Goal: Complete application form: Complete application form

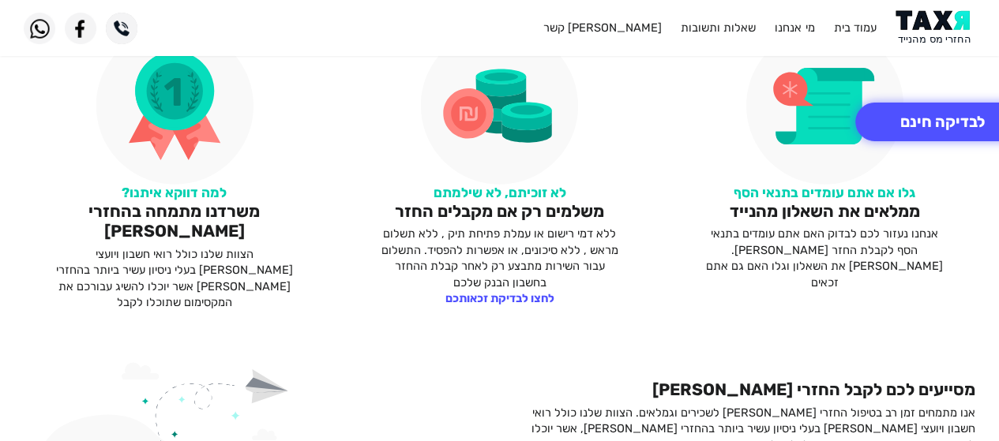
scroll to position [788, 0]
click at [516, 264] on p "ללא דמי רישום או עמלת פתיחת תיק , ללא תשלום מראש , ללא סיכונים, או אפשרות להפסי…" at bounding box center [499, 258] width 246 height 65
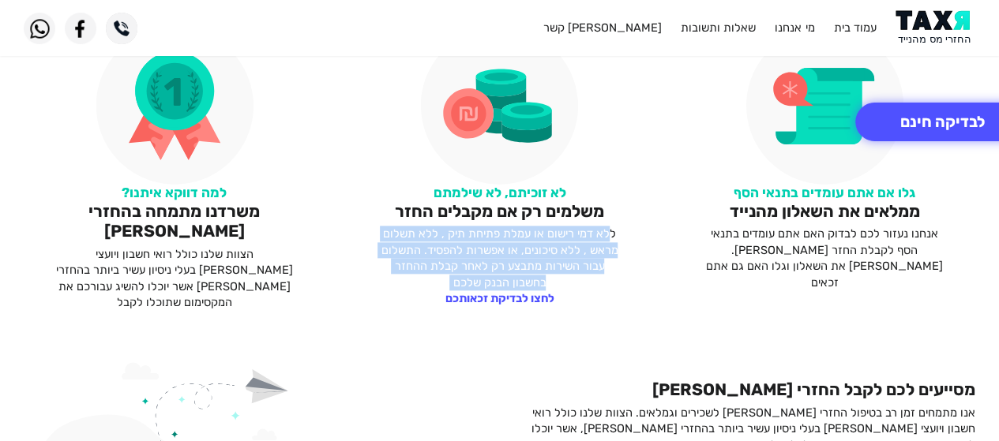
click at [516, 264] on p "ללא דמי רישום או עמלת פתיחת תיק , ללא תשלום מראש , ללא סיכונים, או אפשרות להפסי…" at bounding box center [499, 258] width 246 height 65
click at [482, 242] on p "ללא דמי רישום או עמלת פתיחת תיק , ללא תשלום מראש , ללא סיכונים, או אפשרות להפסי…" at bounding box center [499, 258] width 246 height 65
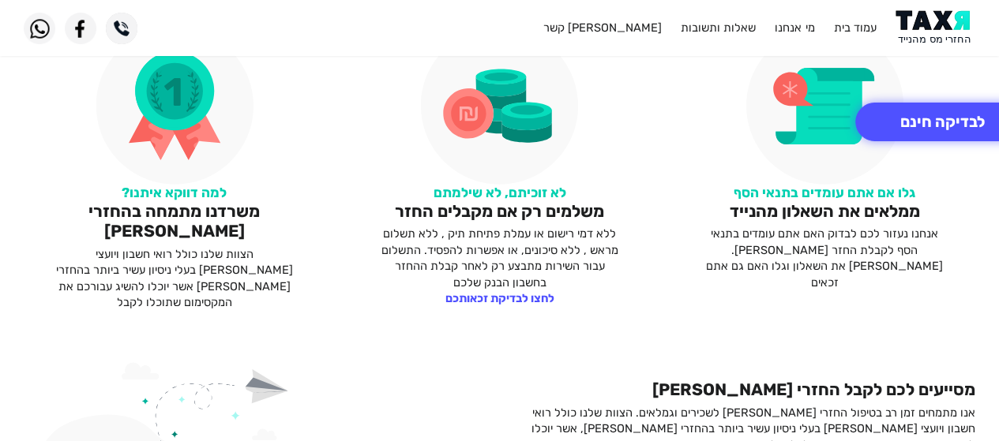
click at [758, 227] on p "אנחנו נעזור לכם לבדוק האם אתם עומדים בתנאי הסף לקבלת החזר [PERSON_NAME]. [PERSO…" at bounding box center [824, 258] width 246 height 65
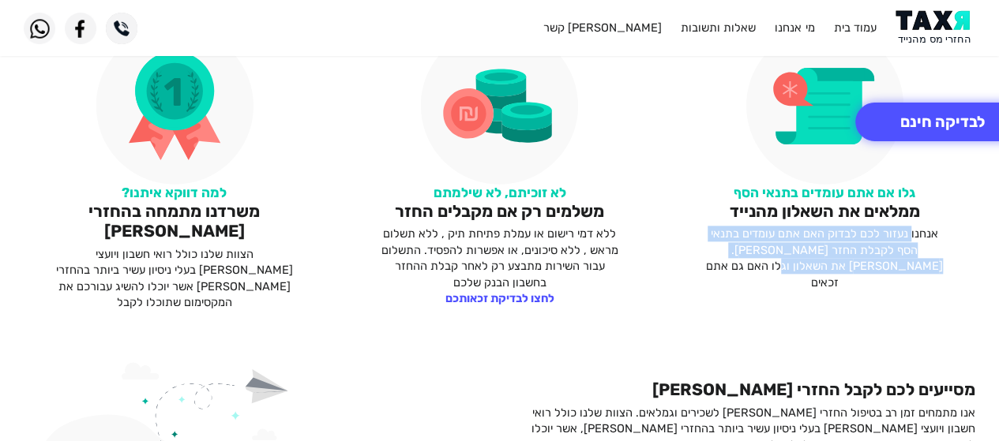
drag, startPoint x: 909, startPoint y: 234, endPoint x: 715, endPoint y: 268, distance: 197.2
click at [715, 268] on p "אנחנו נעזור לכם לבדוק האם אתם עומדים בתנאי הסף לקבלת החזר [PERSON_NAME]. [PERSO…" at bounding box center [824, 258] width 246 height 65
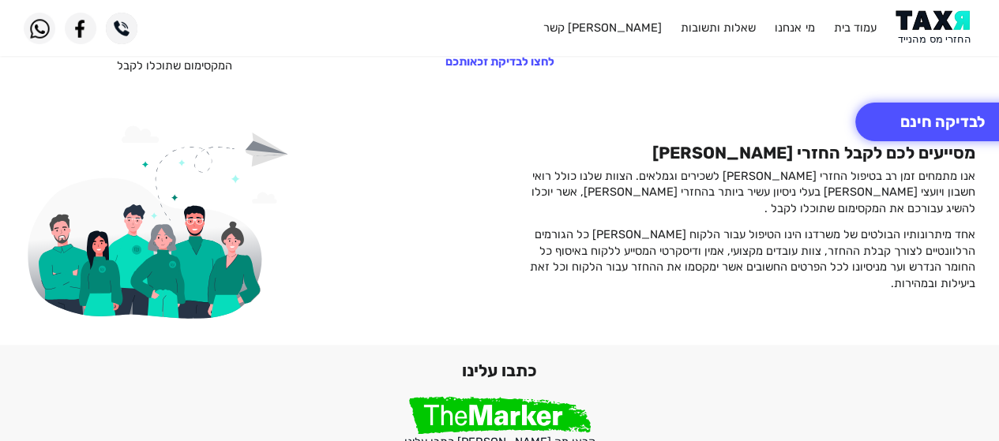
scroll to position [1025, 0]
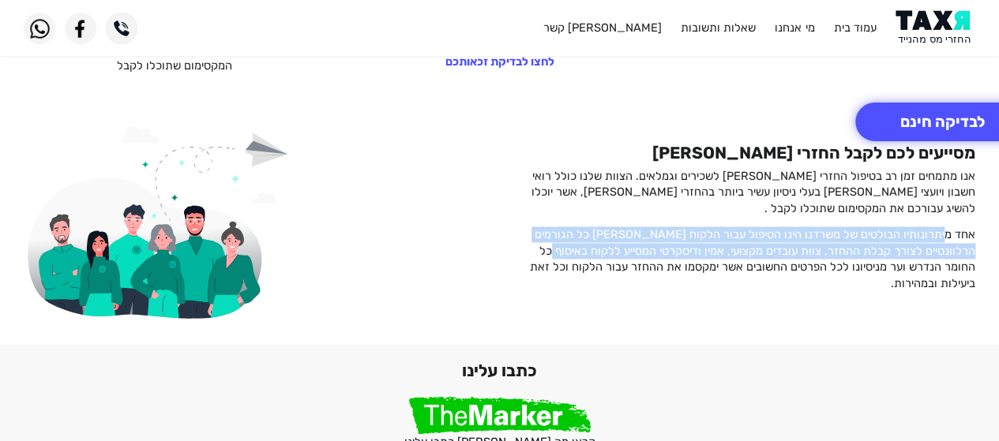
drag, startPoint x: 951, startPoint y: 226, endPoint x: 587, endPoint y: 249, distance: 363.9
click at [588, 248] on p "אחד מיתרונותיו הבולטים של משרדנו הינו הטיפול עבור הלקוח [PERSON_NAME] כל הגורמי…" at bounding box center [744, 259] width 464 height 65
click at [587, 249] on p "אחד מיתרונותיו הבולטים של משרדנו הינו הטיפול עבור הלקוח [PERSON_NAME] כל הגורמי…" at bounding box center [744, 259] width 464 height 65
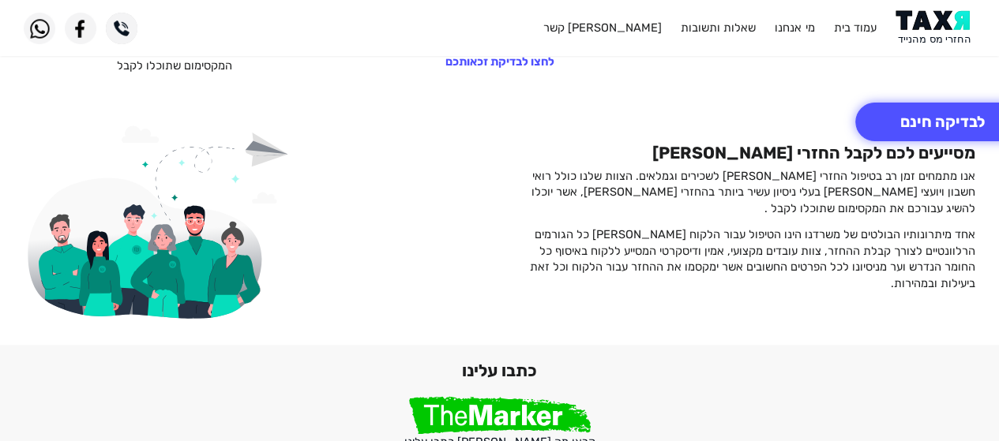
click at [586, 249] on p "אחד מיתרונותיו הבולטים של משרדנו הינו הטיפול עבור הלקוח [PERSON_NAME] כל הגורמי…" at bounding box center [744, 259] width 464 height 65
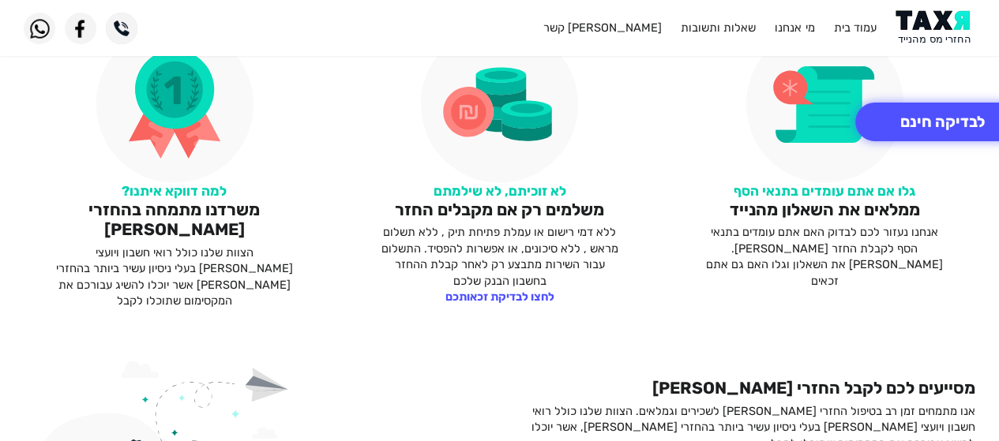
scroll to position [789, 0]
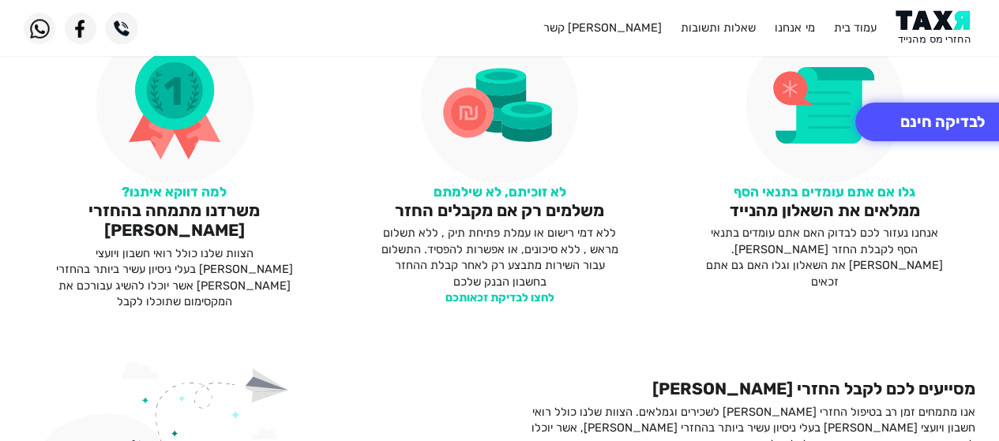
click at [512, 298] on link "לחצו לבדיקת זכאותכם" at bounding box center [498, 298] width 109 height 14
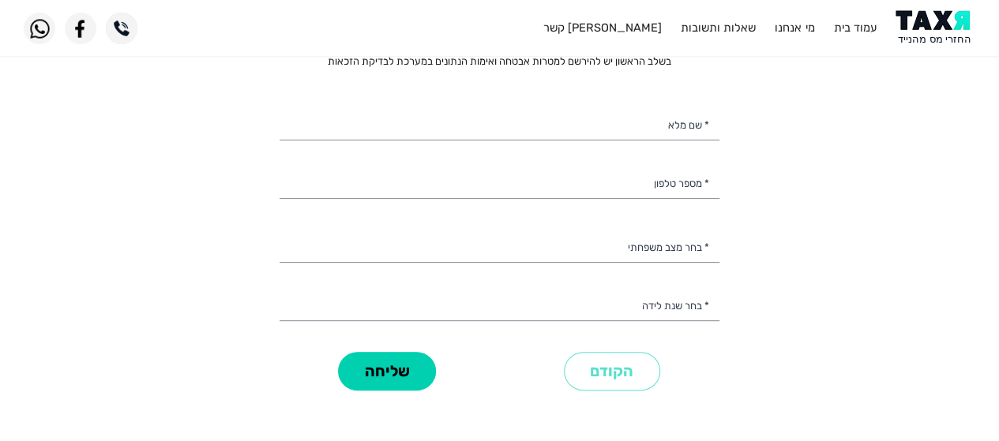
scroll to position [13, 0]
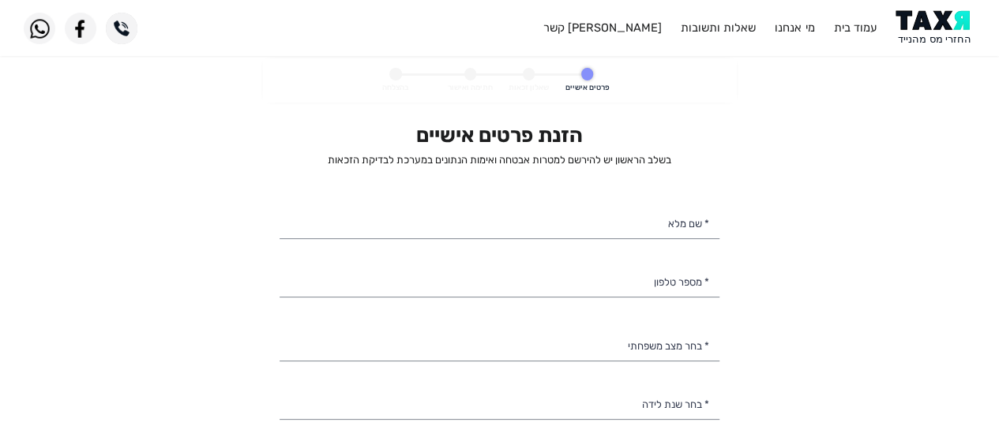
select select
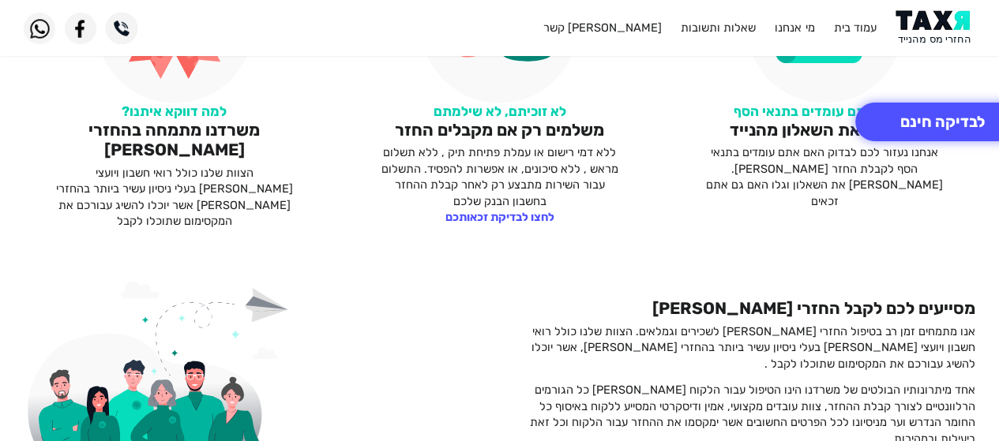
scroll to position [868, 0]
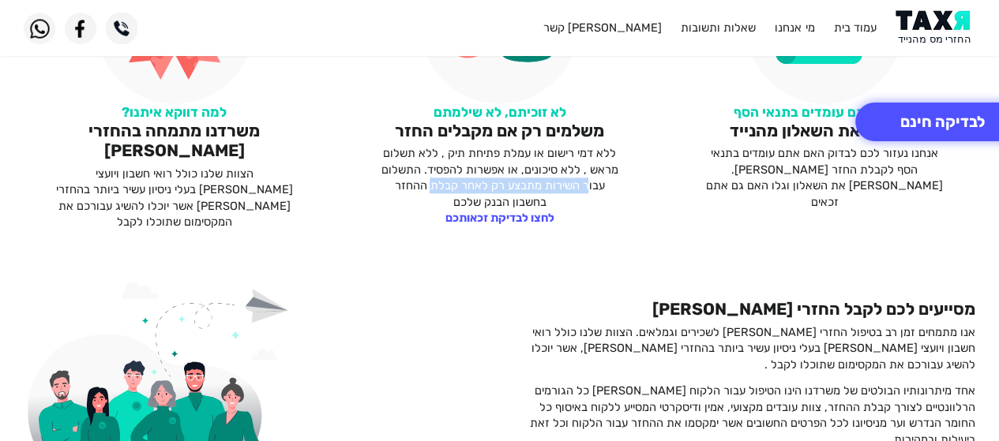
drag, startPoint x: 610, startPoint y: 184, endPoint x: 456, endPoint y: 187, distance: 154.8
click at [456, 187] on p "ללא דמי רישום או עמלת פתיחת תיק , ללא תשלום מראש , ללא סיכונים, או אפשרות להפסי…" at bounding box center [499, 177] width 246 height 65
drag, startPoint x: 473, startPoint y: 182, endPoint x: 461, endPoint y: 198, distance: 20.4
click at [461, 198] on p "ללא דמי רישום או עמלת פתיחת תיק , ללא תשלום מראש , ללא סיכונים, או אפשרות להפסי…" at bounding box center [499, 177] width 246 height 65
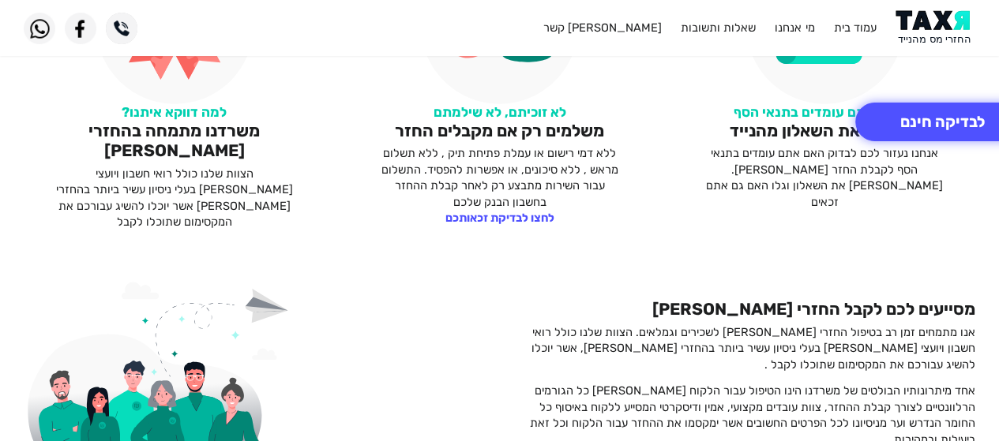
click at [461, 198] on p "ללא דמי רישום או עמלת פתיחת תיק , ללא תשלום מראש , ללא סיכונים, או אפשרות להפסי…" at bounding box center [499, 177] width 246 height 65
drag, startPoint x: 461, startPoint y: 202, endPoint x: 463, endPoint y: 183, distance: 19.0
click at [463, 183] on p "ללא דמי רישום או עמלת פתיחת תיק , ללא תשלום מראש , ללא סיכונים, או אפשרות להפסי…" at bounding box center [499, 177] width 246 height 65
click at [462, 185] on p "ללא דמי רישום או עמלת פתיחת תיק , ללא תשלום מראש , ללא סיכונים, או אפשרות להפסי…" at bounding box center [499, 177] width 246 height 65
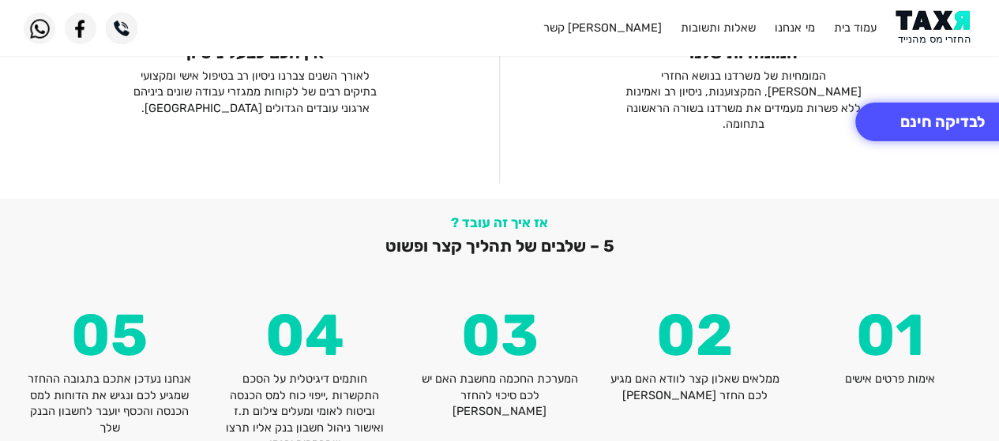
scroll to position [1736, 0]
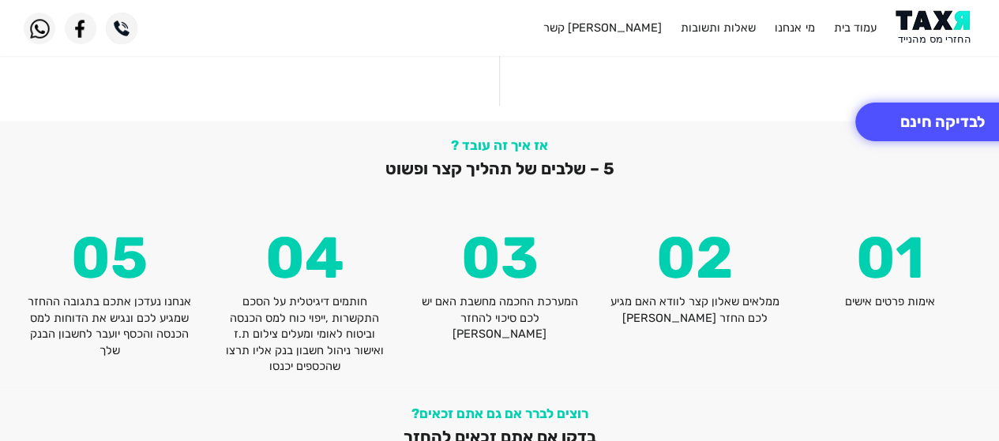
drag, startPoint x: 666, startPoint y: 258, endPoint x: 552, endPoint y: 257, distance: 114.5
click at [666, 294] on p "ממלאים שאלון קצר לוודא האם מגיע לכם החזר [PERSON_NAME]" at bounding box center [694, 310] width 171 height 32
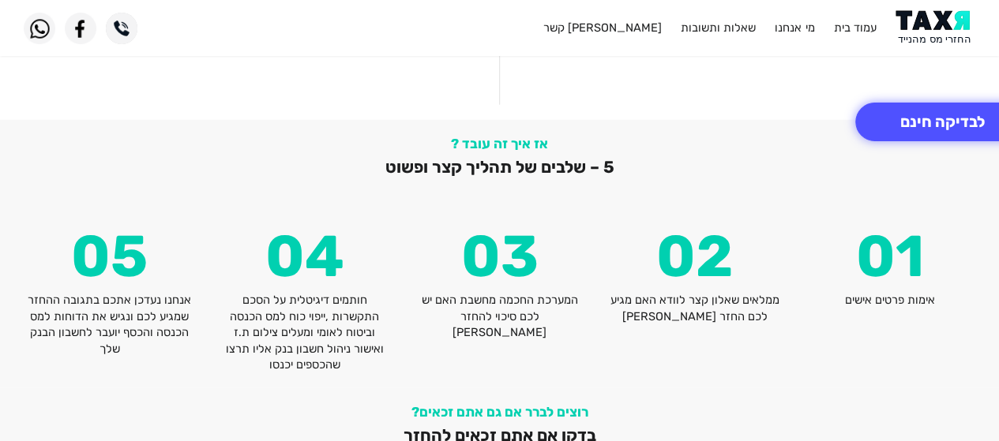
scroll to position [1814, 0]
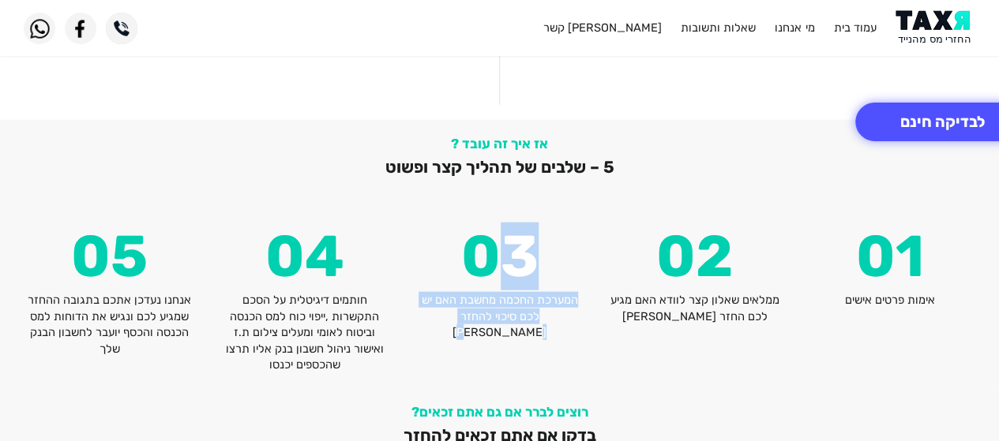
drag, startPoint x: 493, startPoint y: 247, endPoint x: 445, endPoint y: 288, distance: 62.7
click at [445, 288] on div "03 המערכת החכמה מחשבת האם יש לכם סיכוי להחזר מס" at bounding box center [499, 300] width 195 height 145
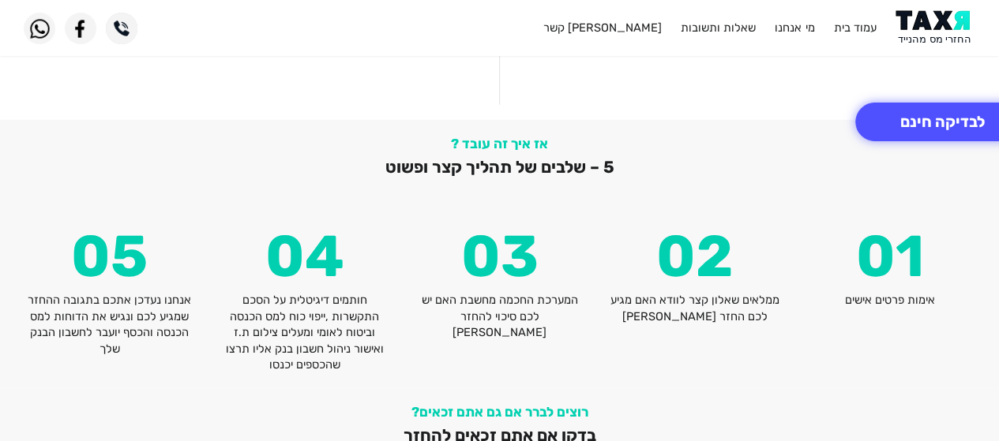
drag, startPoint x: 356, startPoint y: 263, endPoint x: 218, endPoint y: 338, distance: 157.2
click at [218, 338] on div "אז איך זה עובד ? 5 – שלבים של תהליך קצר ופשוט 05 אנחנו נעדכן אתכם בתגובה ההחזר …" at bounding box center [499, 254] width 999 height 268
click at [246, 334] on p "חותמים דיגיטלית על הסכם התקשרות ,ייפוי כוח למס הכנסה וביטוח לאומי ומעלים צילום …" at bounding box center [304, 332] width 171 height 81
drag, startPoint x: 262, startPoint y: 326, endPoint x: 270, endPoint y: 274, distance: 52.7
click at [270, 274] on div "אז איך זה עובד ? 5 – שלבים של תהליך קצר ופשוט 05 אנחנו נעדכן אתכם בתגובה ההחזר …" at bounding box center [499, 254] width 999 height 268
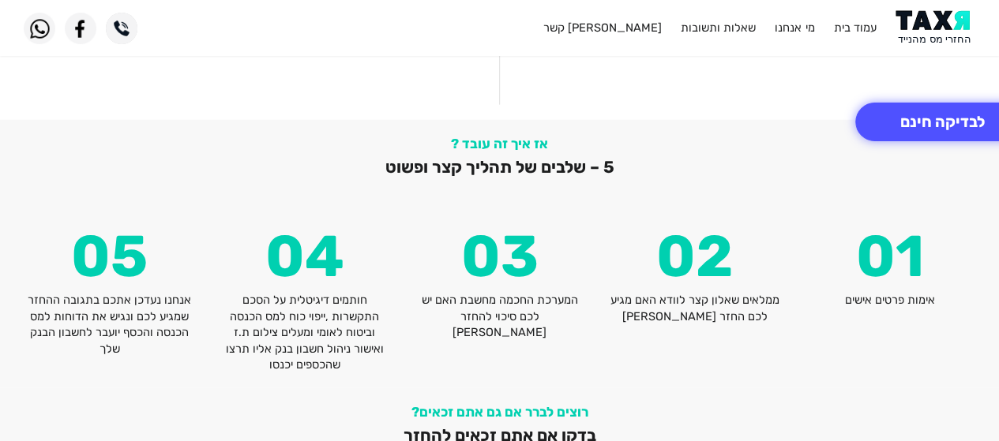
click at [270, 292] on p "חותמים דיגיטלית על הסכם התקשרות ,ייפוי כוח למס הכנסה וביטוח לאומי ומעלים צילום …" at bounding box center [304, 332] width 171 height 81
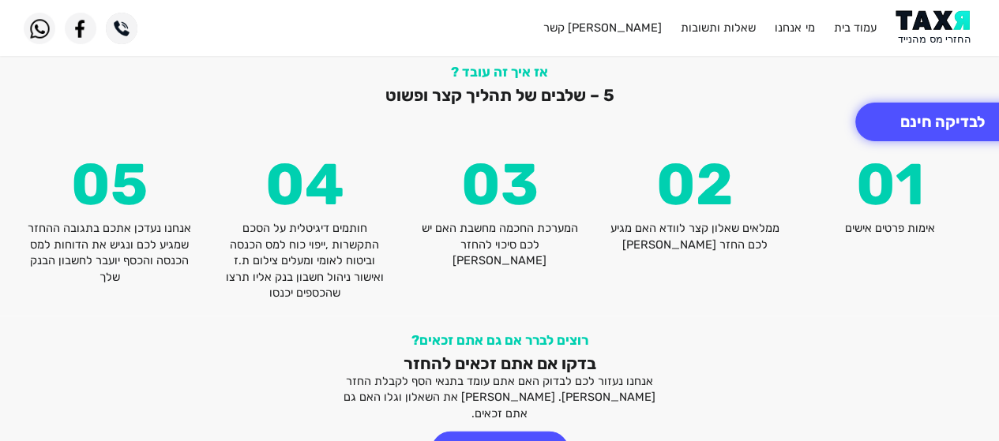
click at [200, 242] on div "05 אנחנו נעדכן אתכם בתגובה ההחזר שמגיע לכם ונגיש את הדוחות למס הכנסה והכסף יועב…" at bounding box center [109, 228] width 195 height 145
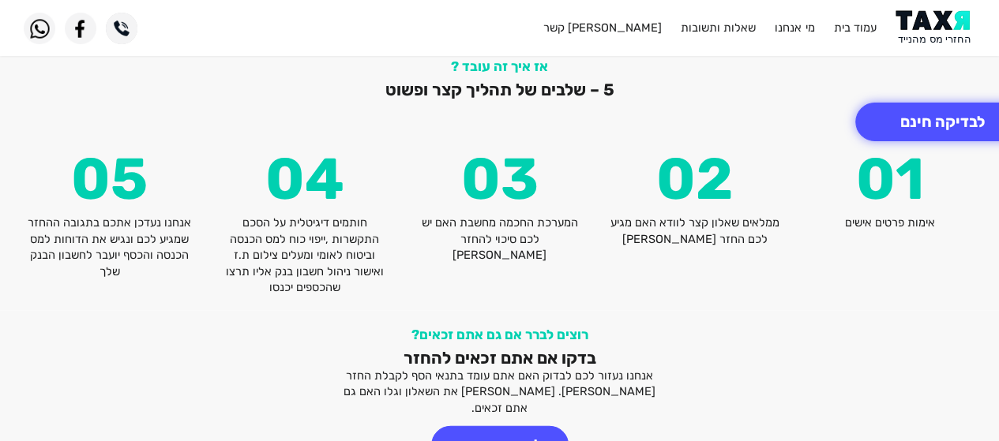
scroll to position [1892, 0]
click at [174, 214] on p "אנחנו נעדכן אתכם בתגובה ההחזר שמגיע לכם ונגיש את הדוחות למס הכנסה והכסף יועבר ל…" at bounding box center [109, 246] width 171 height 65
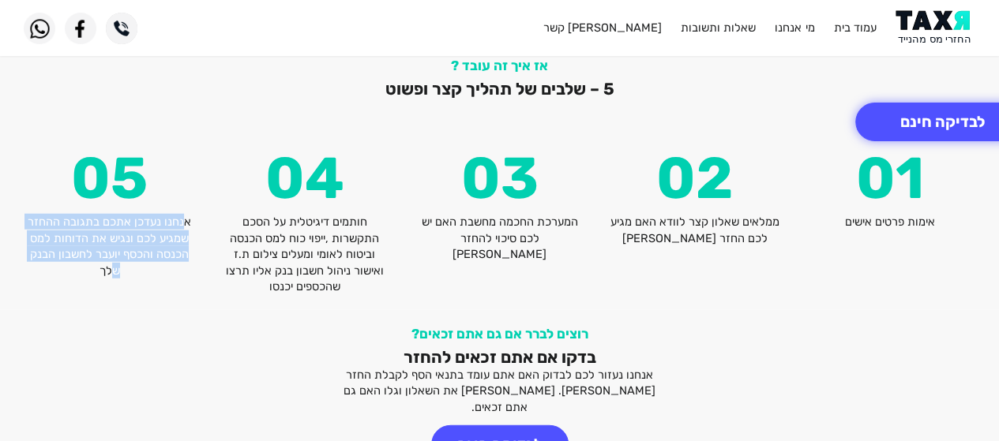
drag, startPoint x: 187, startPoint y: 186, endPoint x: 129, endPoint y: 229, distance: 72.2
click at [129, 228] on p "אנחנו נעדכן אתכם בתגובה ההחזר שמגיע לכם ונגיש את הדוחות למס הכנסה והכסף יועבר ל…" at bounding box center [109, 246] width 171 height 65
click at [129, 229] on p "אנחנו נעדכן אתכם בתגובה ההחזר שמגיע לכם ונגיש את הדוחות למס הכנסה והכסף יועבר ל…" at bounding box center [109, 246] width 171 height 65
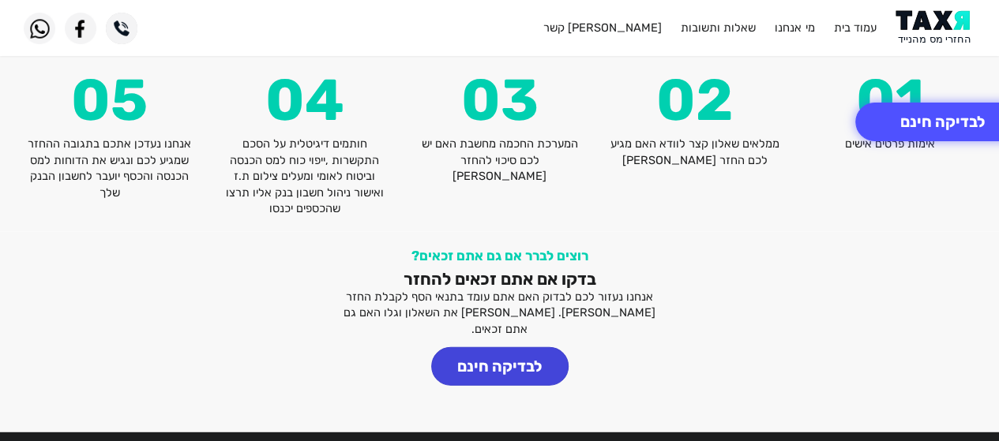
scroll to position [1971, 0]
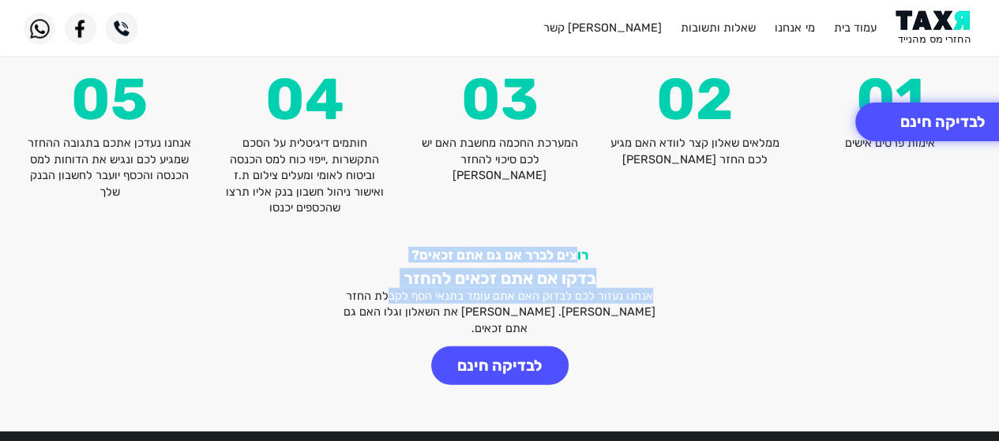
drag, startPoint x: 573, startPoint y: 217, endPoint x: 403, endPoint y: 266, distance: 177.4
click at [403, 266] on div "רוצים לברר אם גם אתם זכאים? בדקו אם אתם זכאים להחזר אנחנו נעזור לכם לבדוק האם א…" at bounding box center [499, 316] width 325 height 139
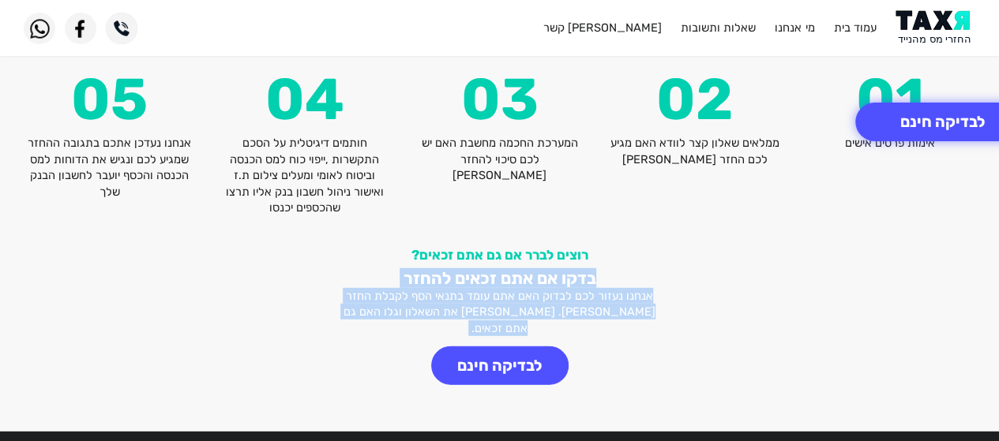
drag, startPoint x: 379, startPoint y: 288, endPoint x: 386, endPoint y: 204, distance: 84.8
click at [386, 231] on div "רוצים לברר אם גם אתם זכאים? בדקו אם אתם זכאים להחזר אנחנו נעזור לכם לבדוק האם א…" at bounding box center [499, 331] width 999 height 201
click at [564, 288] on p "אנחנו נעזור לכם לבדוק האם אתם עומד בתנאי הסף לקבלת החזר [PERSON_NAME]. [PERSON_…" at bounding box center [499, 312] width 325 height 48
click at [548, 288] on p "אנחנו נעזור לכם לבדוק האם אתם עומד בתנאי הסף לקבלת החזר [PERSON_NAME]. [PERSON_…" at bounding box center [499, 312] width 325 height 48
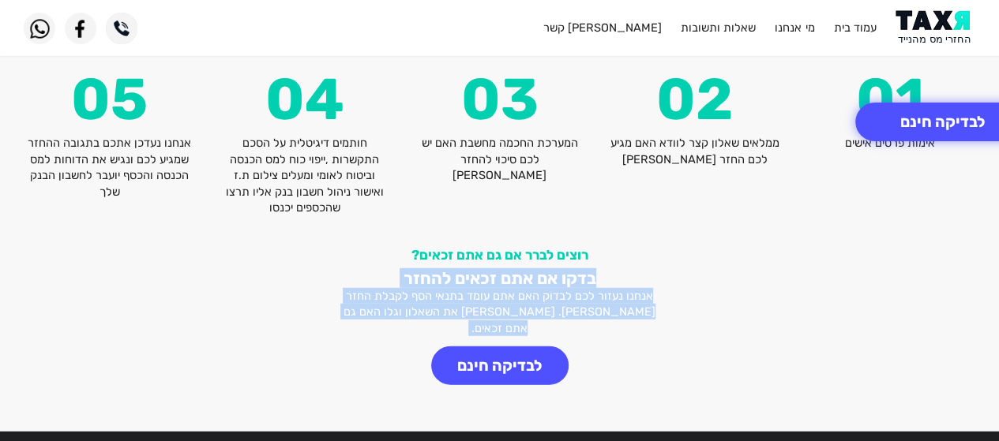
click at [553, 268] on h2 "בדקו אם אתם זכאים להחזר" at bounding box center [499, 278] width 325 height 20
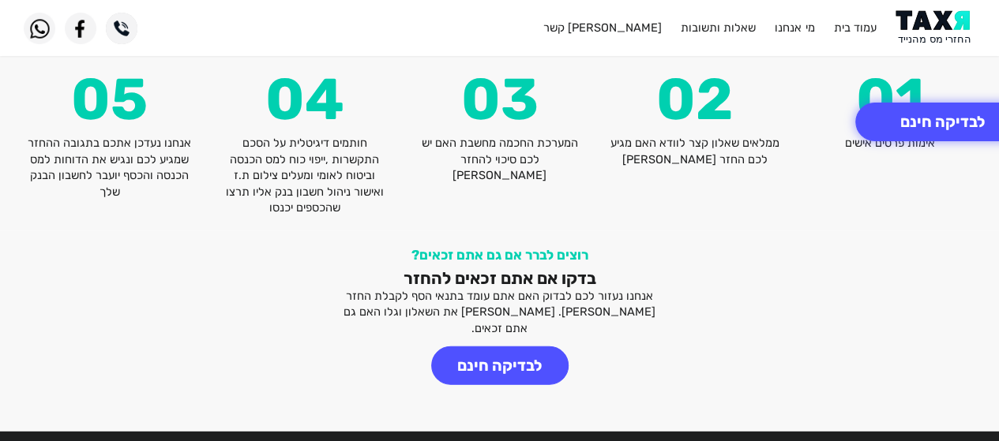
click at [558, 247] on h3 "רוצים לברר אם גם אתם זכאים?" at bounding box center [499, 255] width 325 height 16
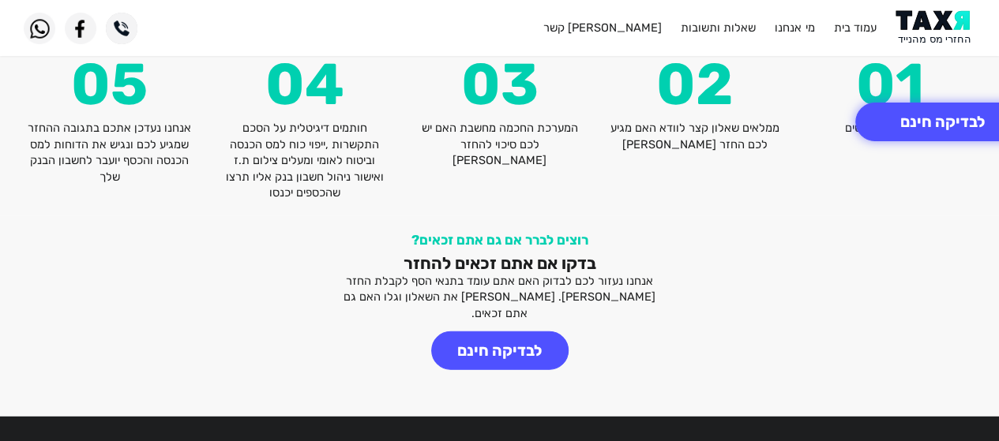
scroll to position [1995, 0]
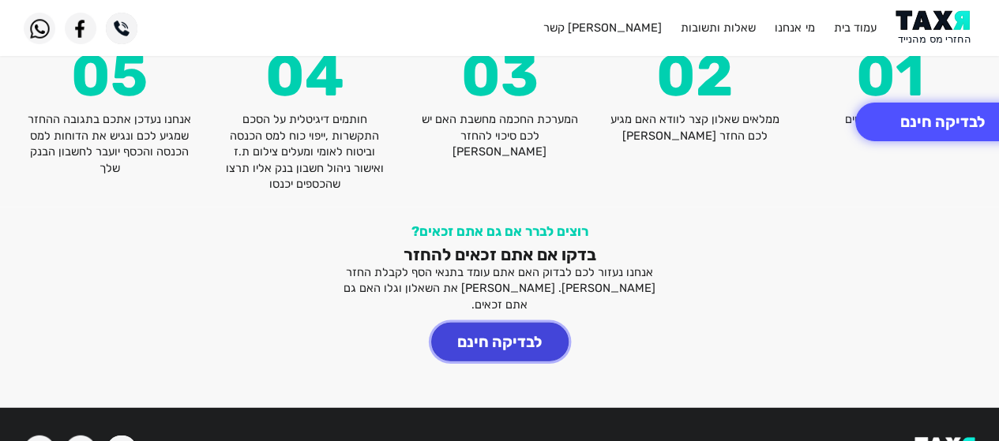
click at [492, 323] on button "לבדיקה חינם" at bounding box center [499, 342] width 137 height 39
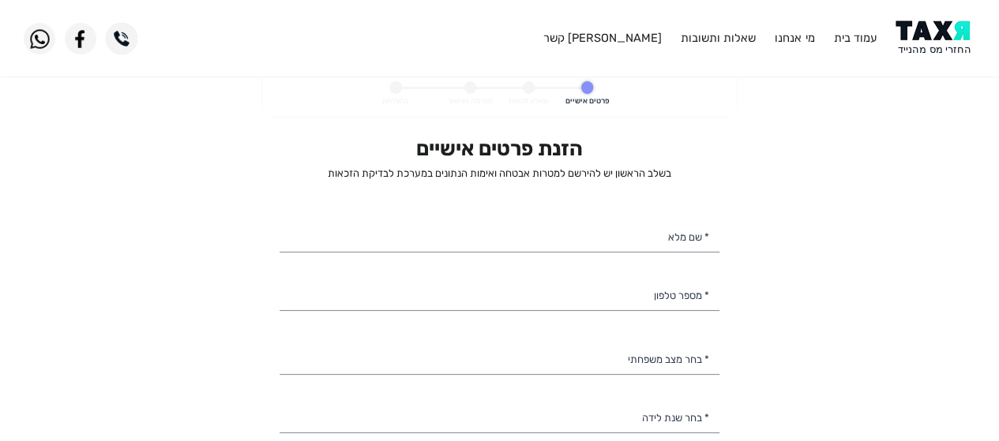
select select
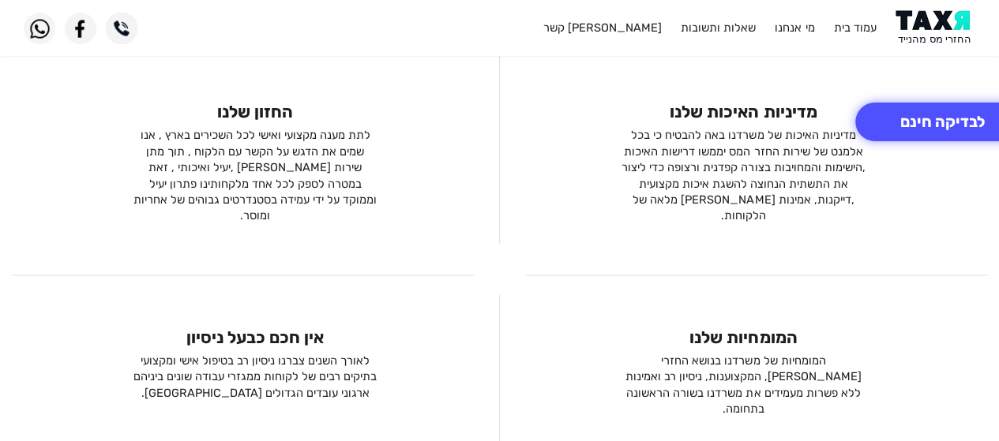
scroll to position [1447, 0]
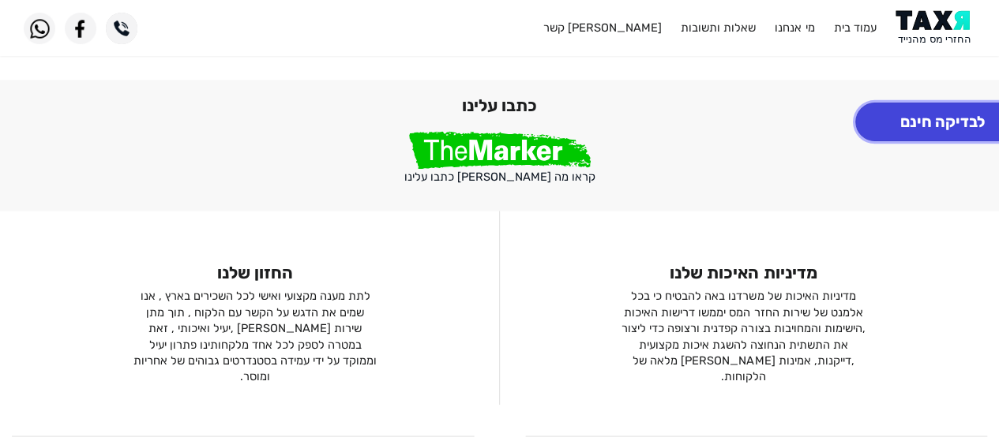
click at [886, 113] on button "לבדיקה חינם" at bounding box center [942, 122] width 174 height 39
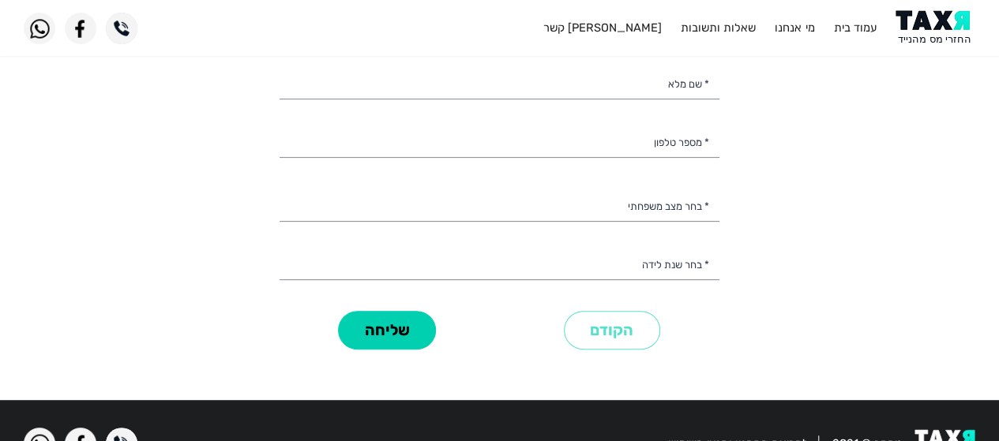
scroll to position [19, 0]
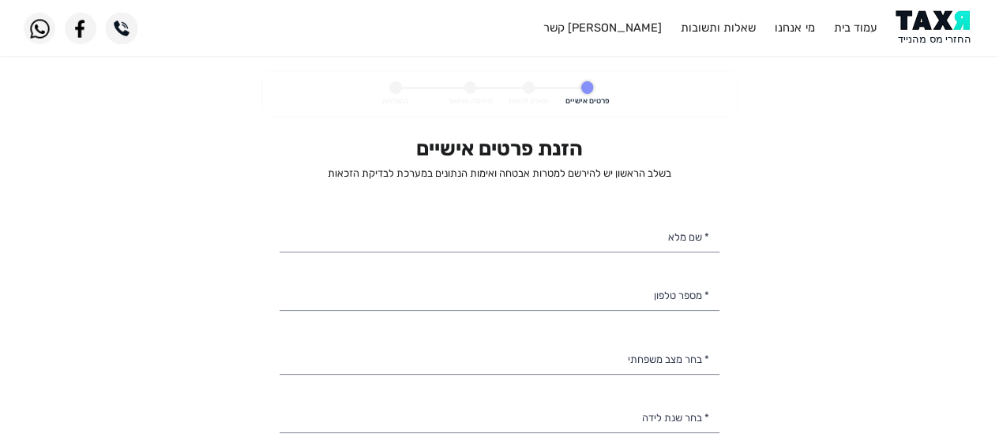
select select
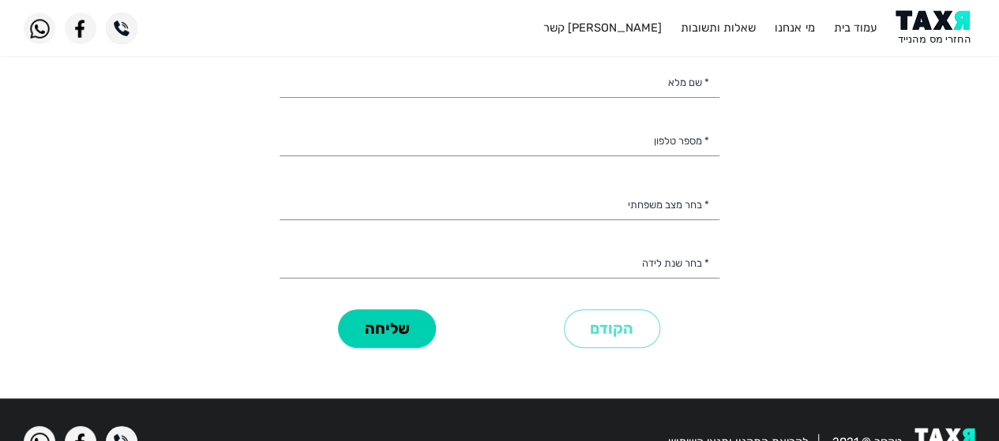
scroll to position [155, 0]
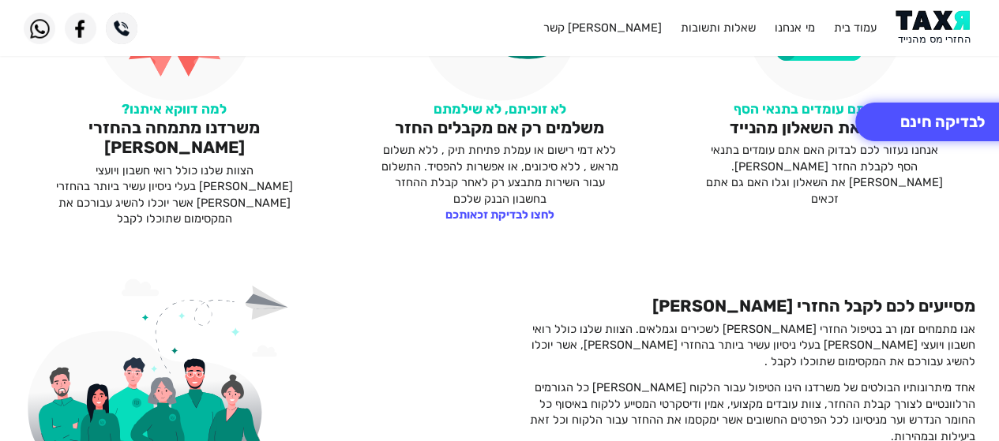
scroll to position [870, 0]
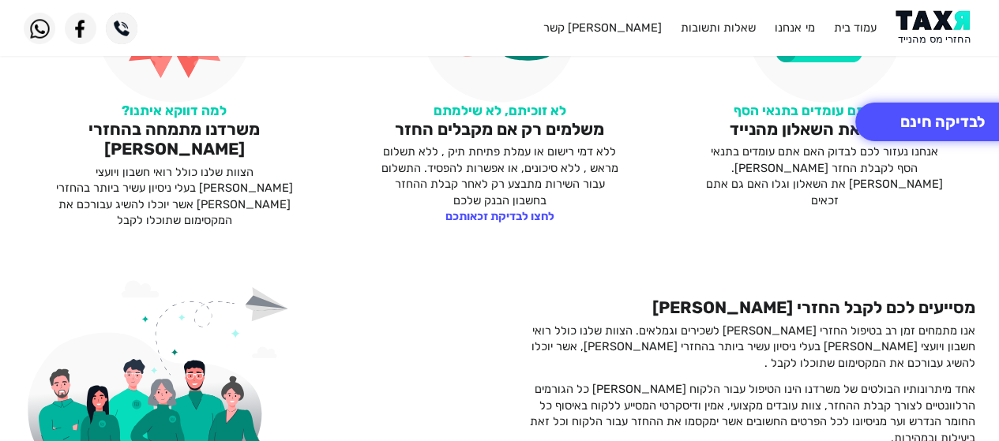
click at [572, 188] on p "ללא דמי רישום או עמלת פתיחת תיק , ללא תשלום מראש , ללא סיכונים, או אפשרות להפסי…" at bounding box center [499, 176] width 246 height 65
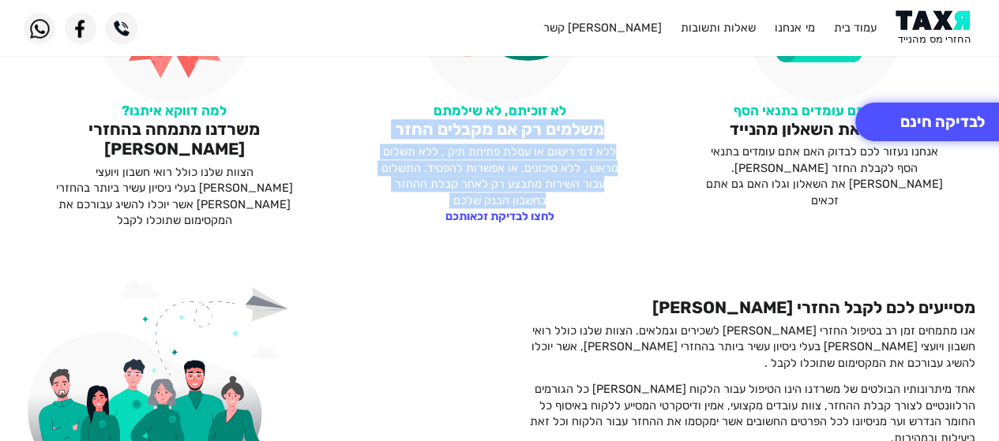
drag, startPoint x: 572, startPoint y: 188, endPoint x: 578, endPoint y: 119, distance: 69.0
click at [578, 119] on div "לא זוכיתם, לא שילמתם משלמים רק אם מקבלים החזר ללא דמי רישום או עמלת פתיחת תיק ,…" at bounding box center [499, 87] width 325 height 284
click at [578, 119] on h2 "משלמים רק אם מקבלים החזר" at bounding box center [500, 129] width 302 height 20
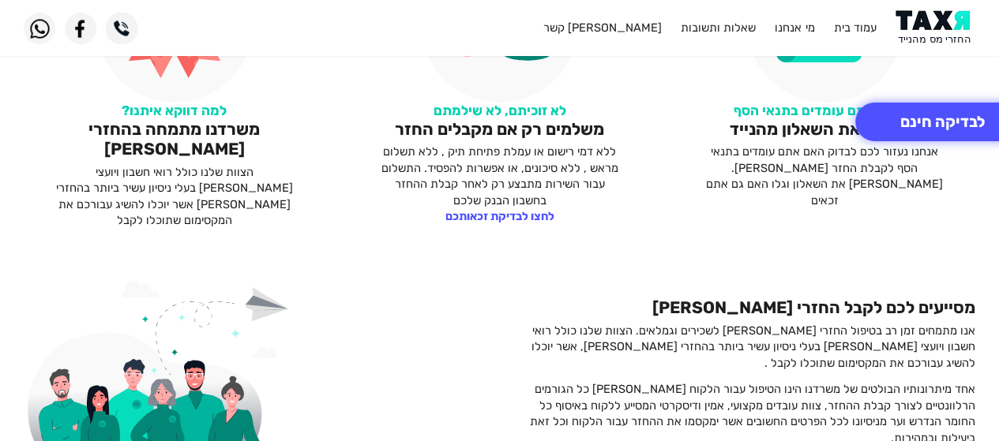
click at [578, 112] on h3 "לא זוכיתם, לא שילמתם" at bounding box center [500, 111] width 302 height 16
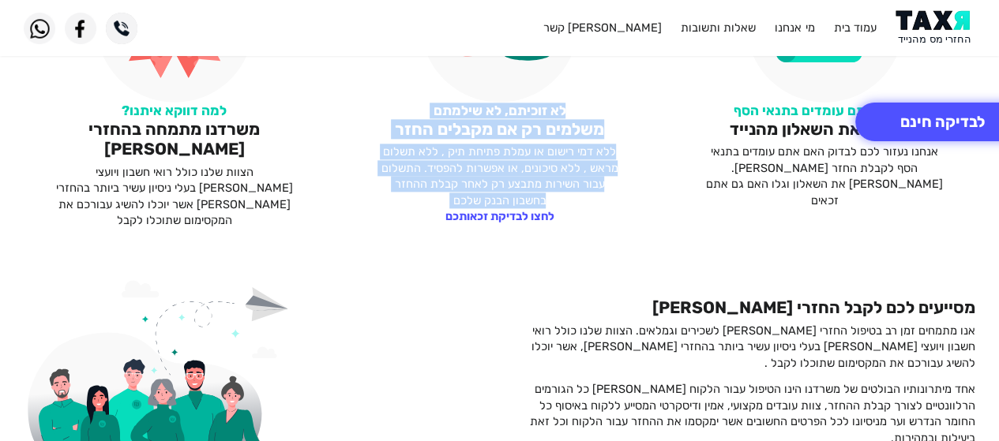
drag, startPoint x: 578, startPoint y: 112, endPoint x: 565, endPoint y: 206, distance: 94.8
click at [565, 206] on div "לא זוכיתם, לא שילמתם משלמים רק אם מקבלים החזר ללא דמי רישום או עמלת פתיחת תיק ,…" at bounding box center [499, 87] width 325 height 284
click at [567, 180] on p "ללא דמי רישום או עמלת פתיחת תיק , ללא תשלום מראש , ללא סיכונים, או אפשרות להפסי…" at bounding box center [499, 176] width 246 height 65
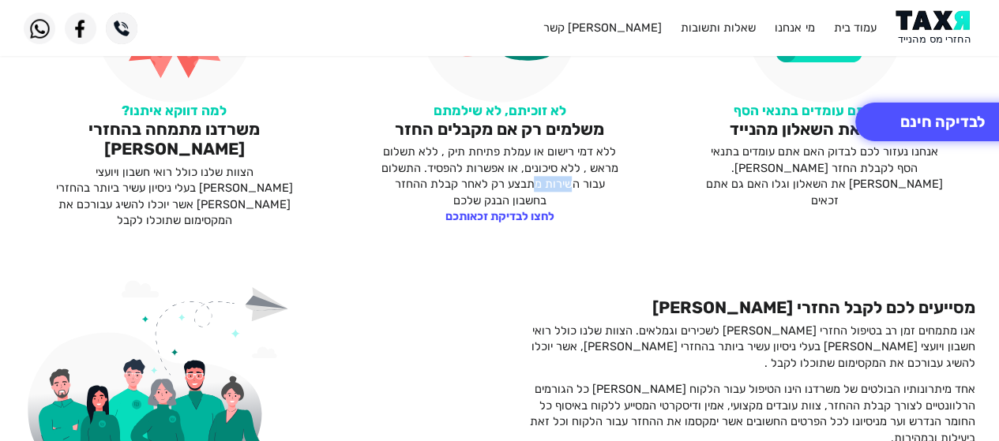
click at [567, 180] on p "ללא דמי רישום או עמלת פתיחת תיק , ללא תשלום מראש , ללא סיכונים, או אפשרות להפסי…" at bounding box center [499, 176] width 246 height 65
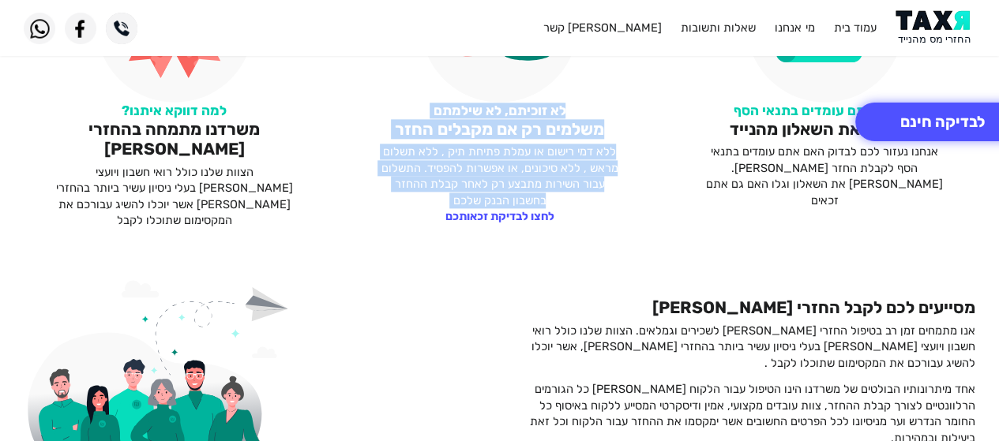
drag, startPoint x: 567, startPoint y: 180, endPoint x: 578, endPoint y: 110, distance: 71.1
click at [578, 110] on div "לא זוכיתם, לא שילמתם משלמים רק אם מקבלים החזר ללא דמי רישום או עמלת פתיחת תיק ,…" at bounding box center [499, 87] width 325 height 284
click at [578, 111] on h3 "לא זוכיתם, לא שילמתם" at bounding box center [500, 111] width 302 height 16
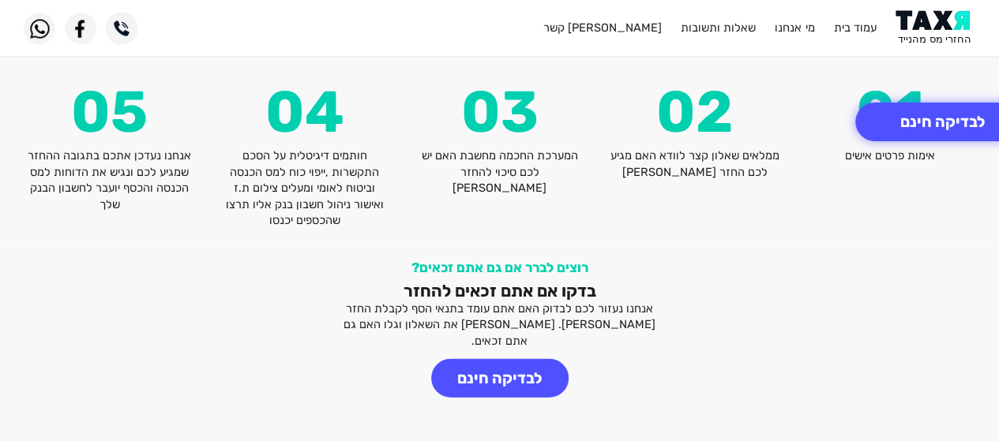
scroll to position [1995, 0]
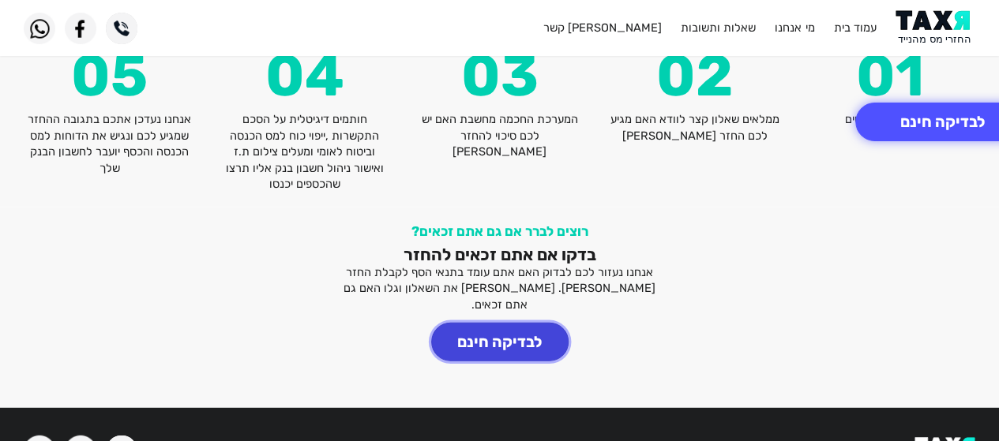
click at [523, 323] on button "לבדיקה חינם" at bounding box center [499, 342] width 137 height 39
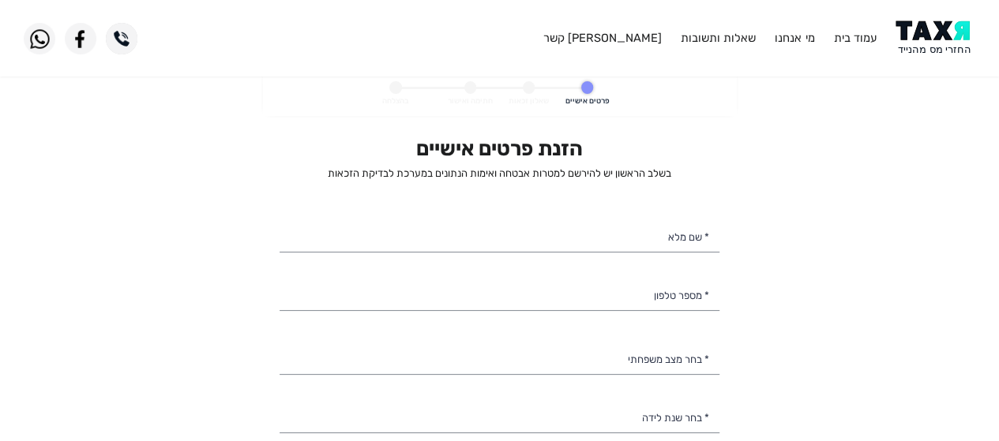
select select
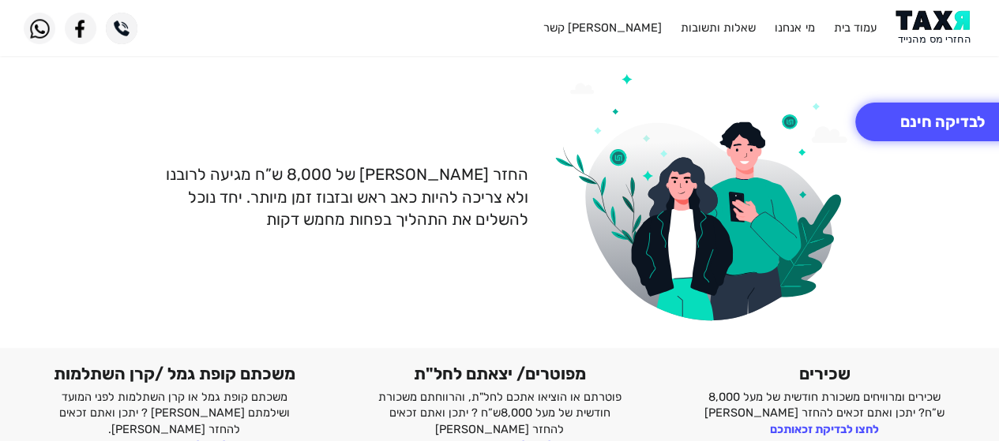
scroll to position [1331, 0]
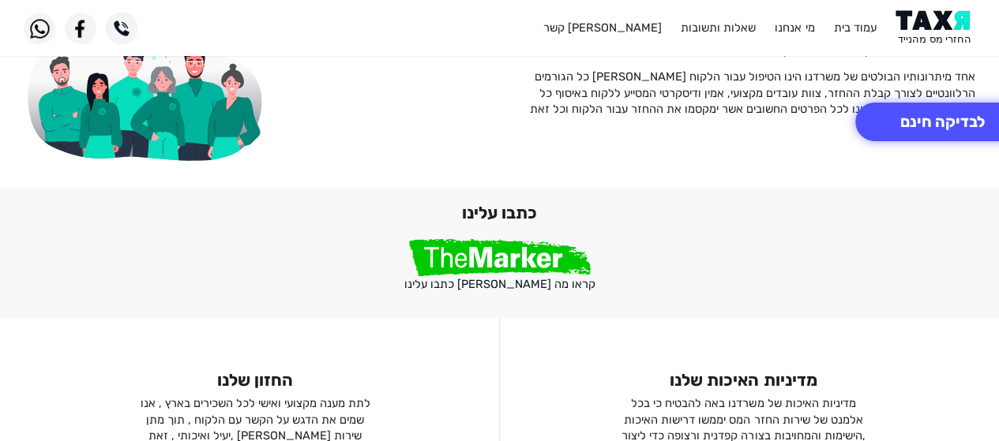
scroll to position [1183, 0]
drag, startPoint x: 941, startPoint y: 312, endPoint x: 898, endPoint y: 321, distance: 44.3
click at [939, 313] on div "כתבו עלינו קראו מה דה מרקר כתבו עלינו" at bounding box center [499, 252] width 999 height 131
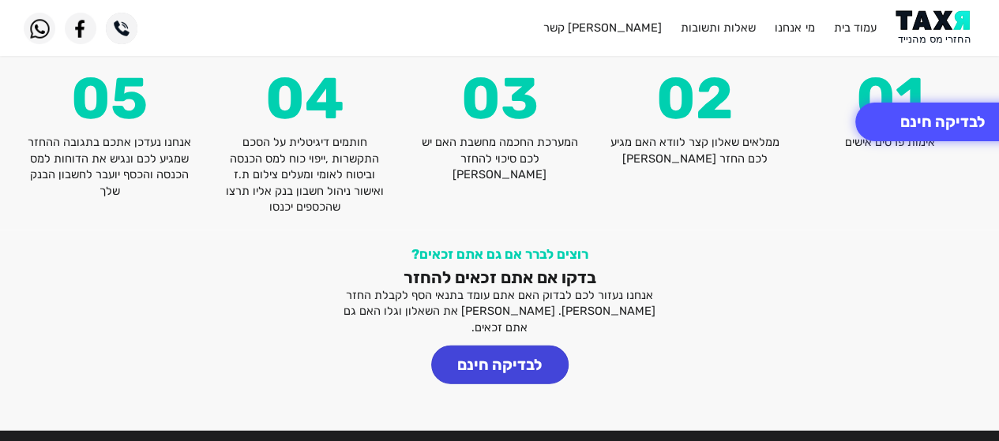
scroll to position [1972, 0]
click at [496, 346] on button "לבדיקה חינם" at bounding box center [499, 365] width 137 height 39
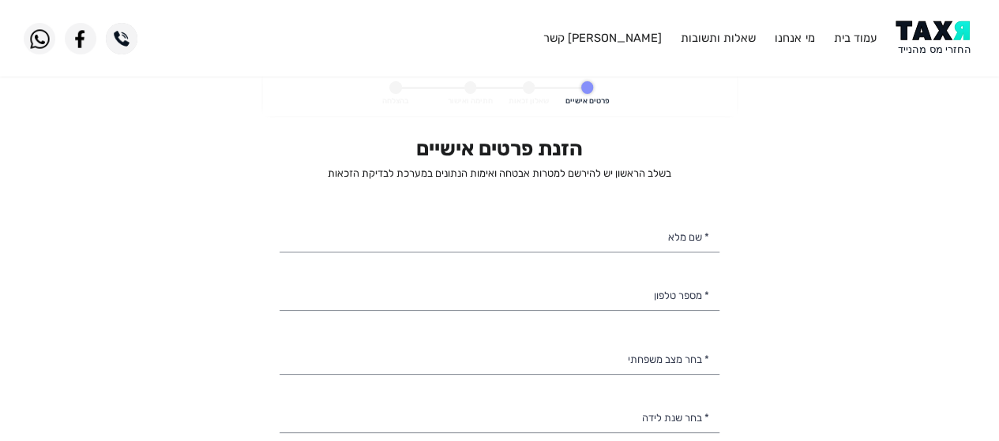
select select
